Goal: Download file/media

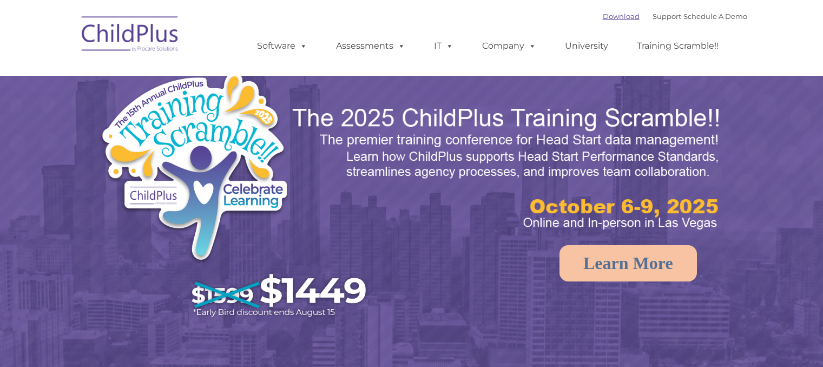
click at [612, 18] on link "Download" at bounding box center [621, 16] width 37 height 9
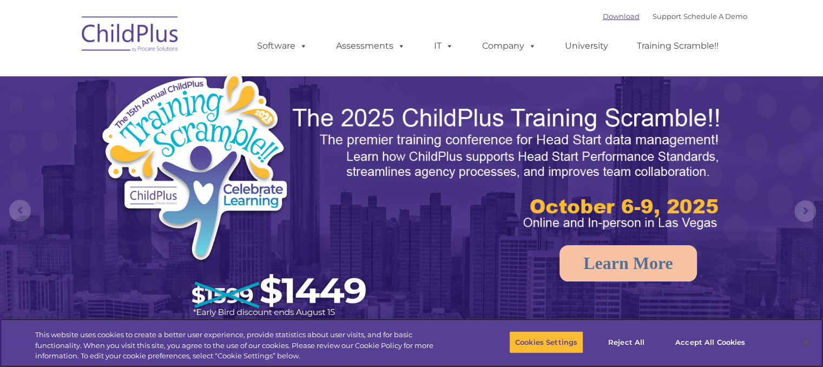
select select "MEDIUM"
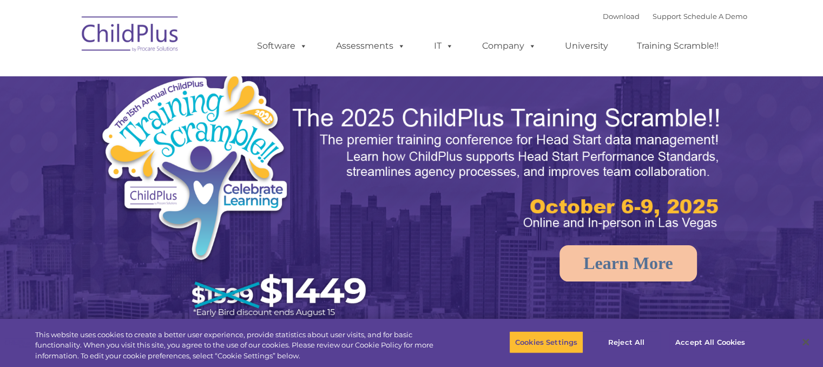
select select "MEDIUM"
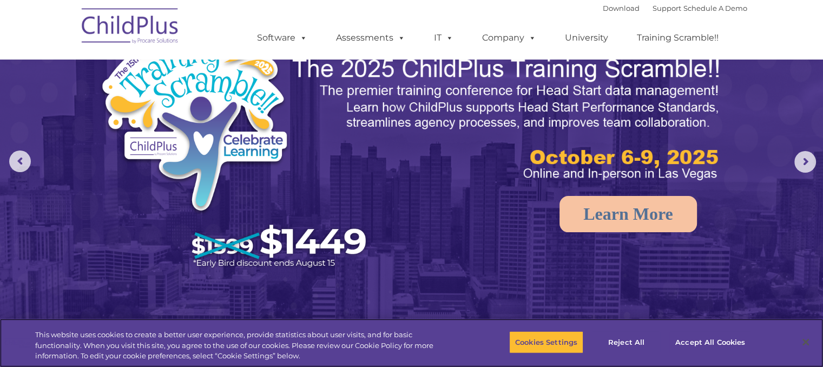
scroll to position [48, 0]
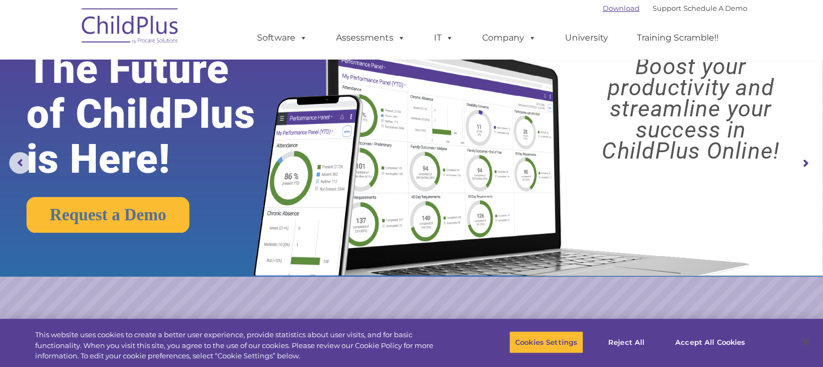
click at [613, 9] on link "Download" at bounding box center [621, 8] width 37 height 9
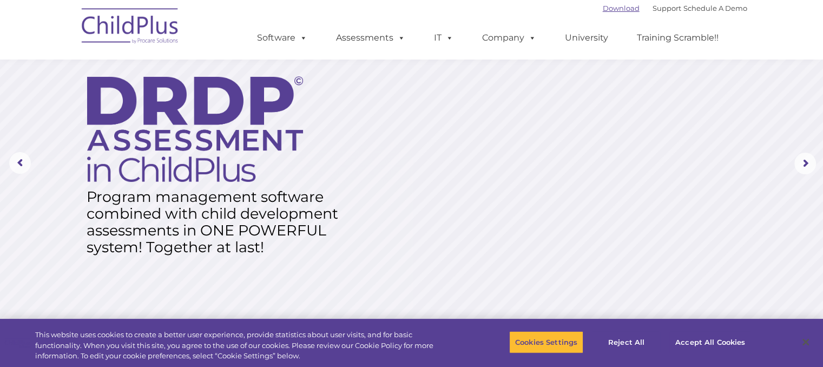
click at [612, 6] on link "Download" at bounding box center [621, 8] width 37 height 9
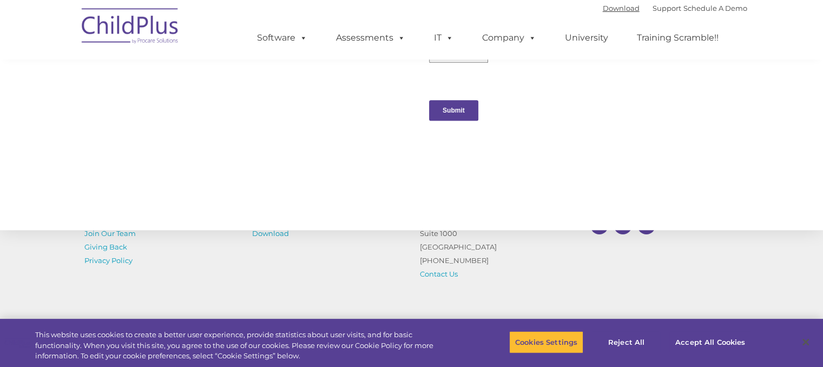
scroll to position [1216, 0]
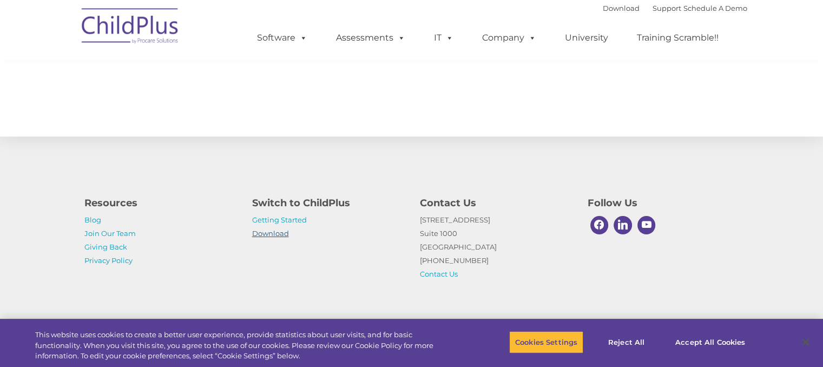
click at [269, 235] on link "Download" at bounding box center [270, 233] width 37 height 9
click at [707, 336] on button "Accept All Cookies" at bounding box center [710, 342] width 82 height 23
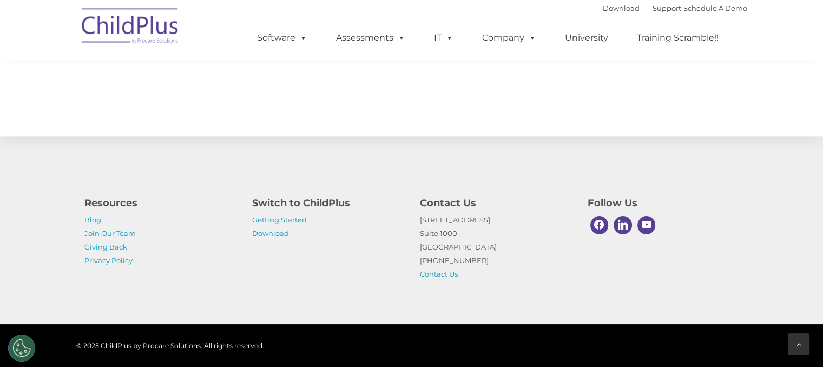
click at [802, 338] on div at bounding box center [799, 344] width 22 height 22
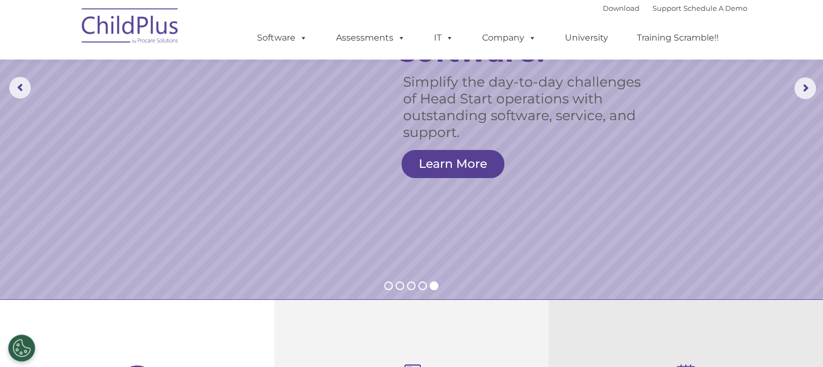
scroll to position [0, 0]
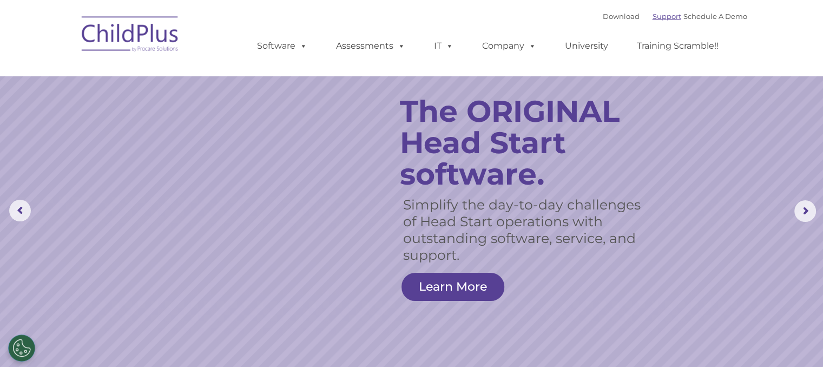
click at [652, 14] on link "Support" at bounding box center [666, 16] width 29 height 9
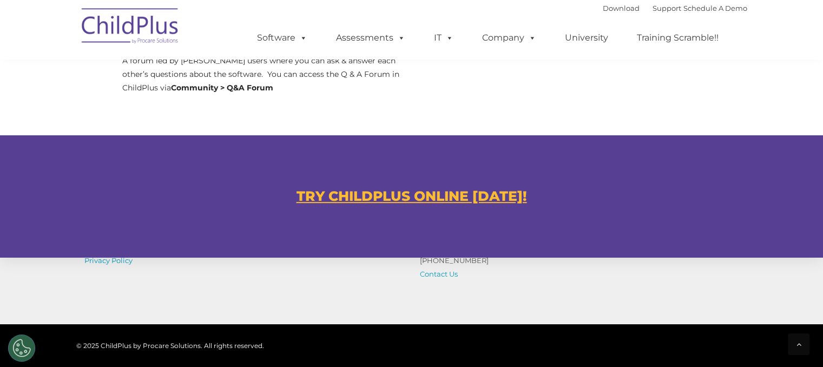
scroll to position [590, 0]
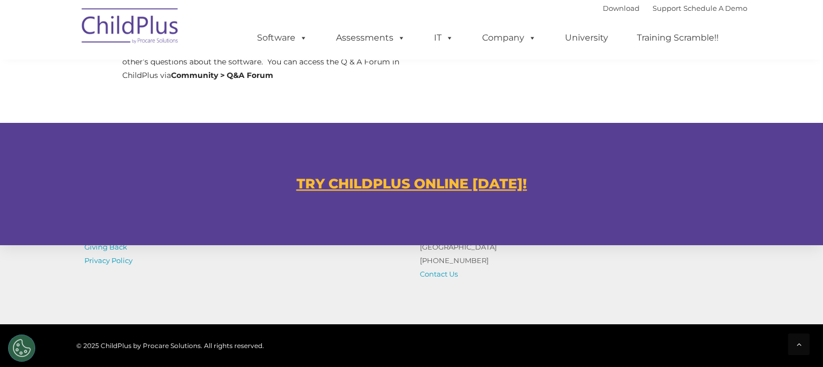
click at [383, 180] on u "TRY CHILDPLUS ONLINE [DATE]!" at bounding box center [411, 183] width 230 height 16
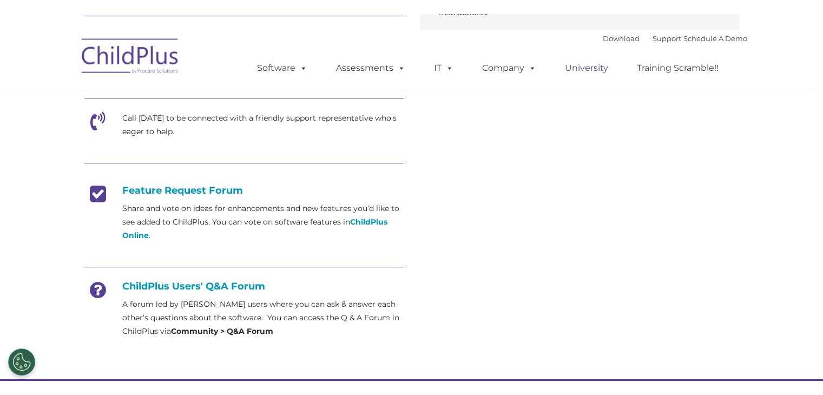
scroll to position [366, 0]
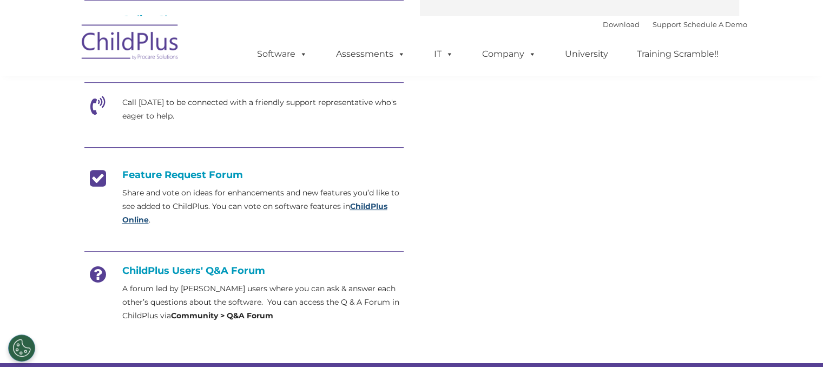
click at [380, 208] on strong "ChildPlus Online" at bounding box center [254, 212] width 265 height 23
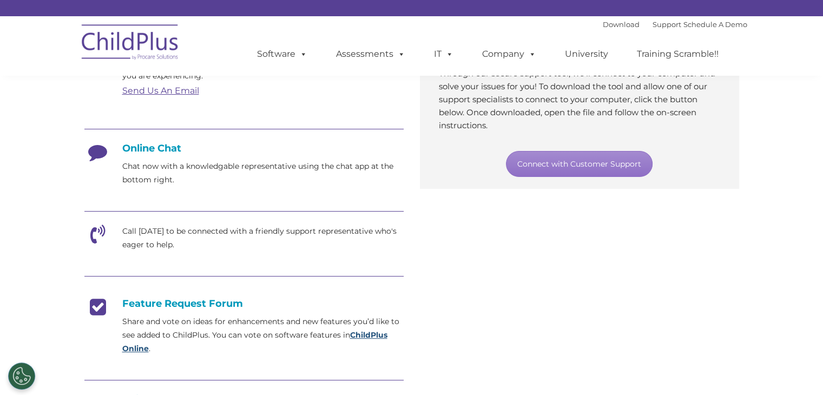
scroll to position [372, 0]
